Goal: Navigation & Orientation: Find specific page/section

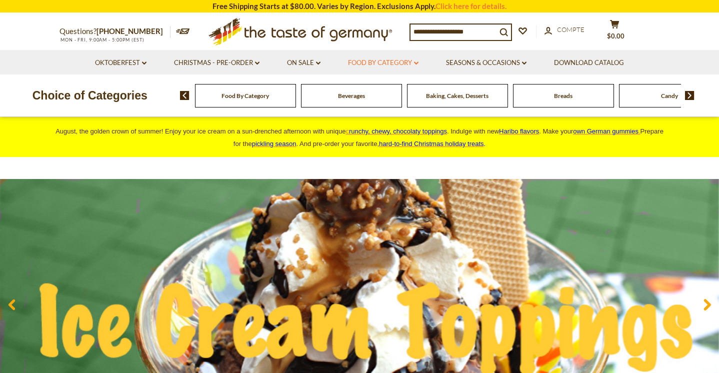
click at [412, 63] on link "Food By Category dropdown_arrow" at bounding box center [383, 62] width 70 height 11
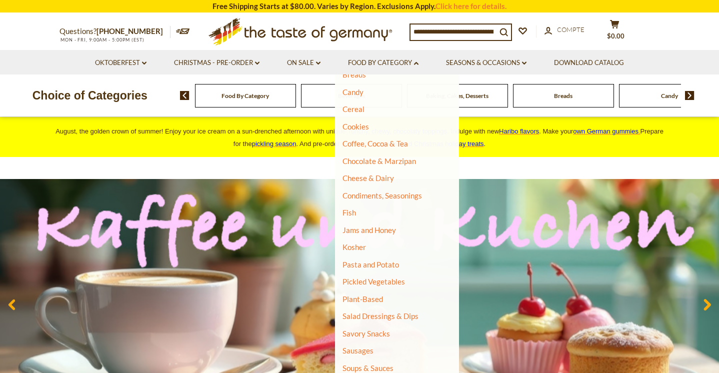
scroll to position [130, 0]
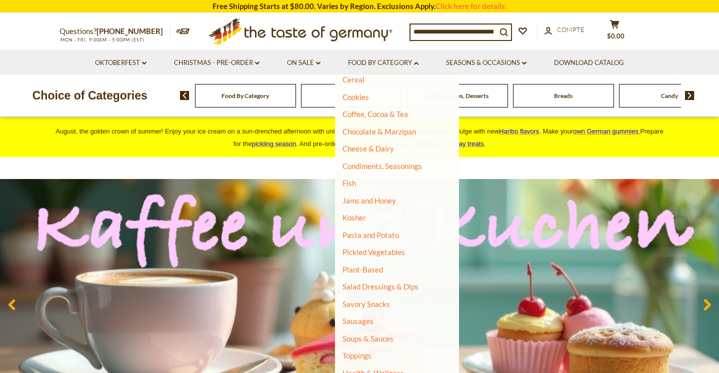
click at [362, 332] on ul "Tout Food By Category Taste of Germany Collections Featured Products [GEOGRAPHI…" at bounding box center [392, 184] width 101 height 458
click at [362, 339] on link "Soups & Sauces" at bounding box center [367, 338] width 51 height 9
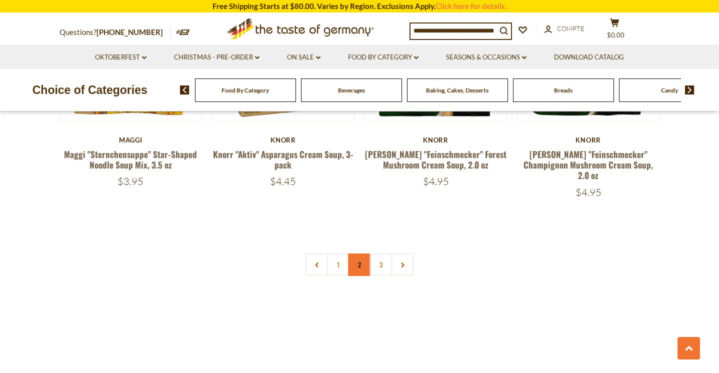
click at [361, 253] on link "2" at bounding box center [359, 264] width 22 height 22
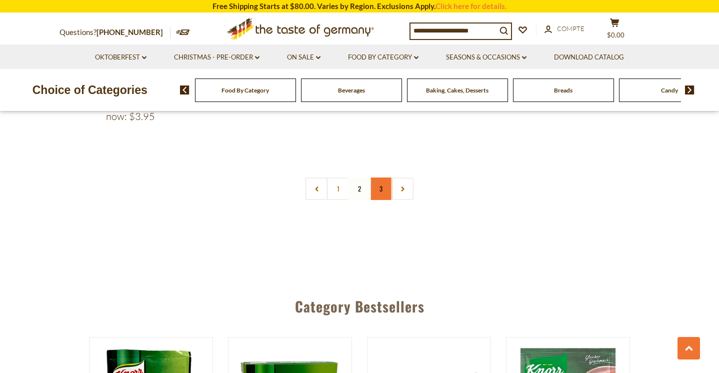
click at [379, 191] on link "3" at bounding box center [381, 188] width 22 height 22
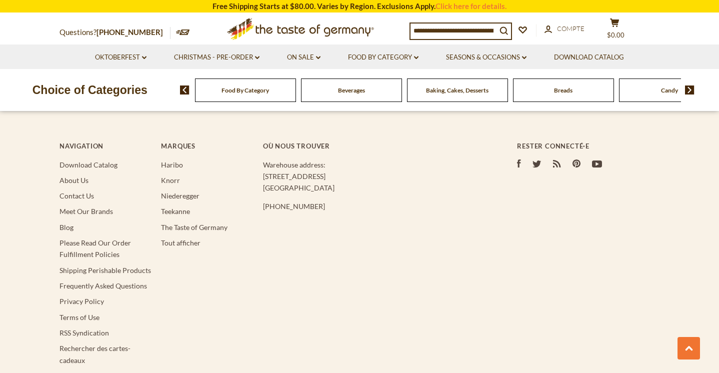
scroll to position [1721, 0]
